Goal: Task Accomplishment & Management: Manage account settings

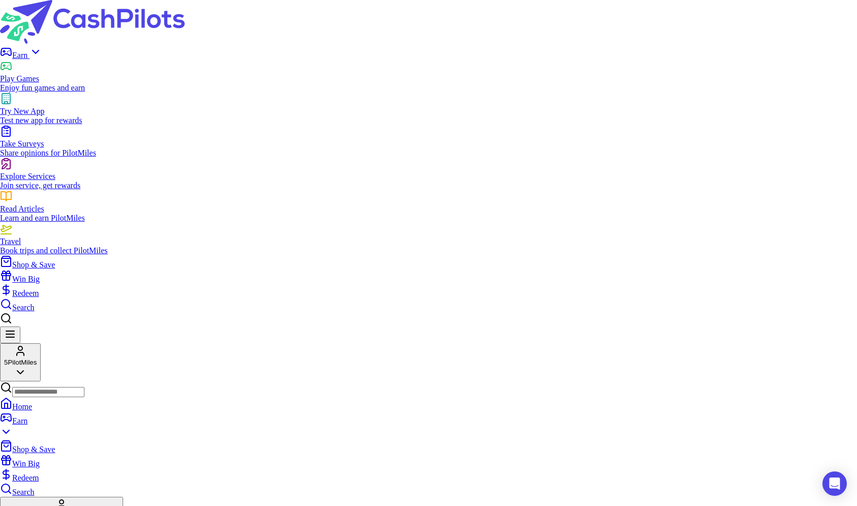
click at [41, 343] on button "5 PilotMiles" at bounding box center [20, 362] width 41 height 38
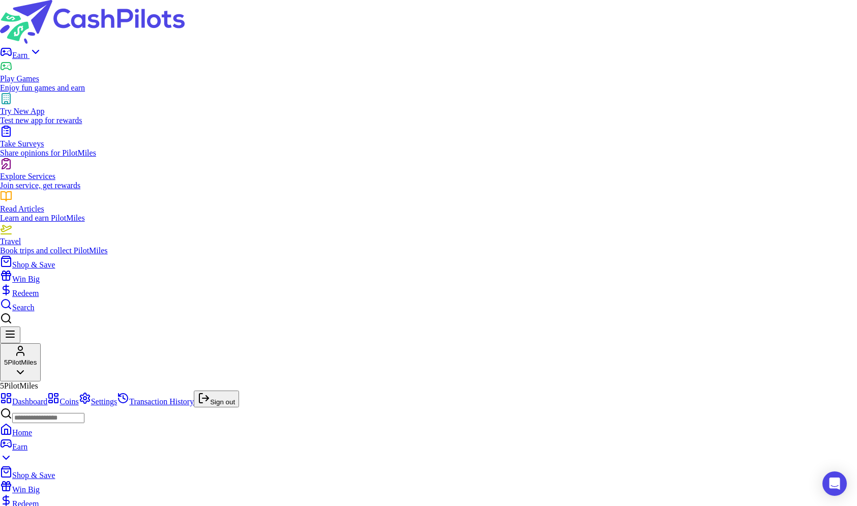
click at [194, 397] on link "Transaction History" at bounding box center [155, 401] width 77 height 9
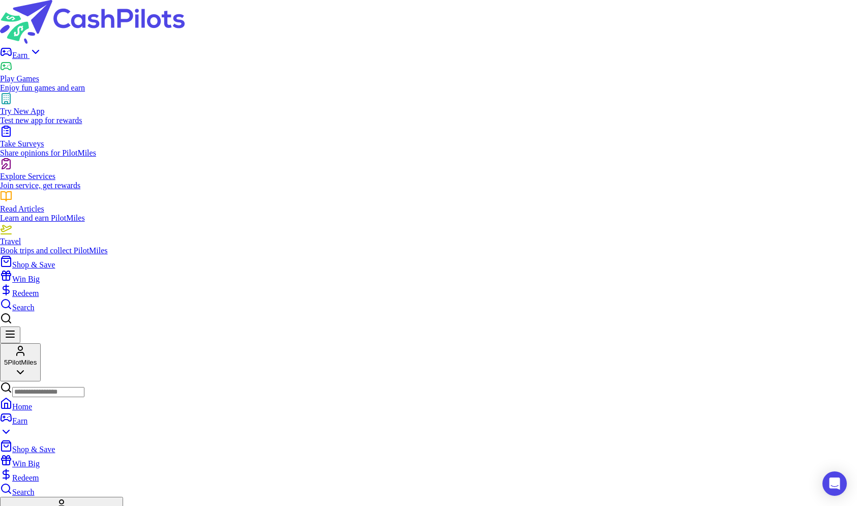
drag, startPoint x: 283, startPoint y: 191, endPoint x: 304, endPoint y: 179, distance: 23.9
click at [41, 343] on button "5 PilotMiles" at bounding box center [20, 362] width 41 height 38
click at [148, 21] on img at bounding box center [92, 22] width 185 height 44
click at [37, 358] on div "5 PilotMiles" at bounding box center [20, 362] width 33 height 8
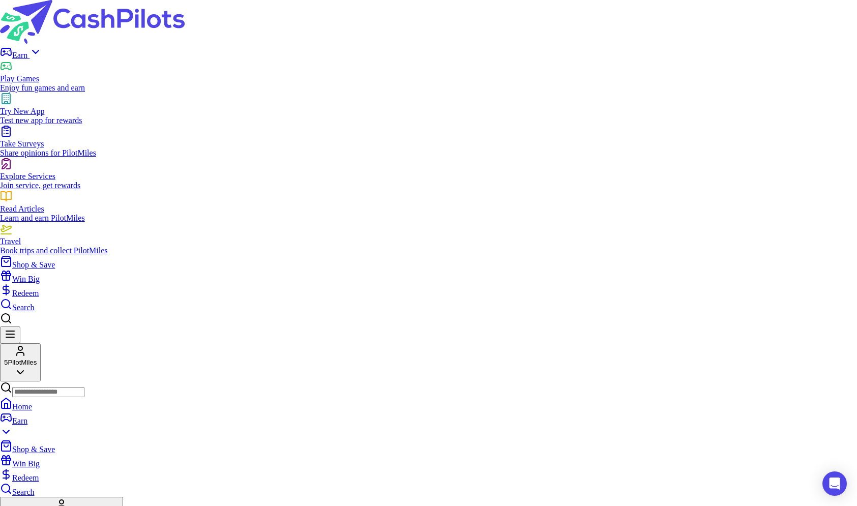
click at [41, 343] on button "5 PilotMiles" at bounding box center [20, 362] width 41 height 38
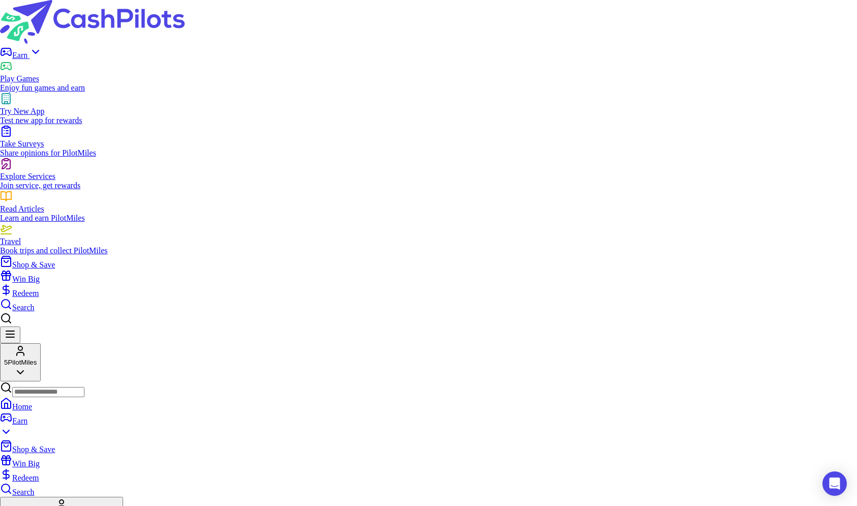
click at [37, 358] on span "PilotMiles" at bounding box center [22, 362] width 29 height 8
drag, startPoint x: 251, startPoint y: 119, endPoint x: 261, endPoint y: 113, distance: 11.9
drag, startPoint x: 261, startPoint y: 113, endPoint x: 261, endPoint y: 120, distance: 6.6
